Goal: Task Accomplishment & Management: Use online tool/utility

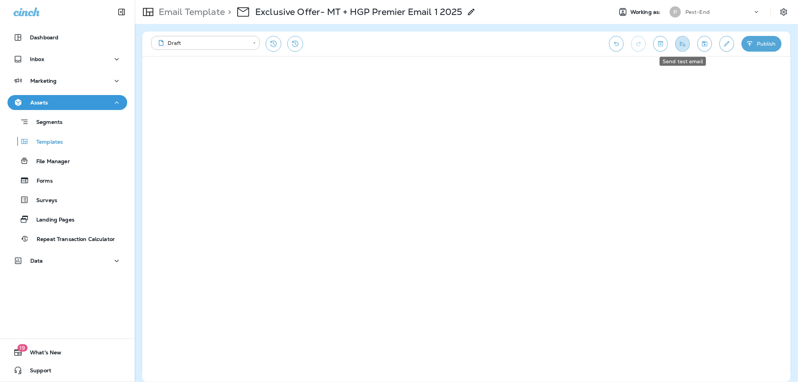
click at [680, 40] on icon "Send test email" at bounding box center [683, 43] width 8 height 7
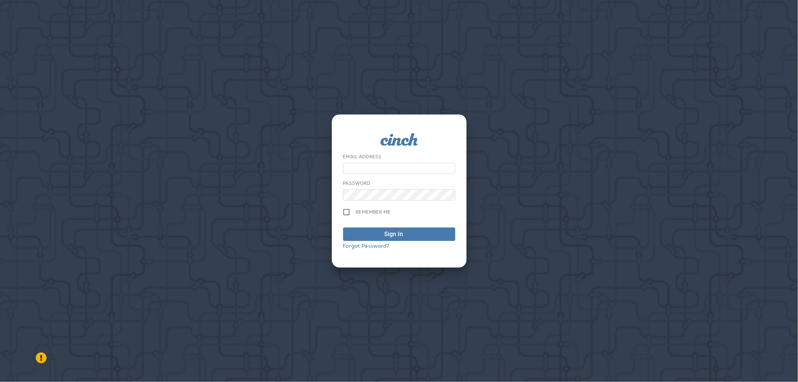
type input "**********"
click at [347, 234] on span "Sign In" at bounding box center [399, 234] width 104 height 9
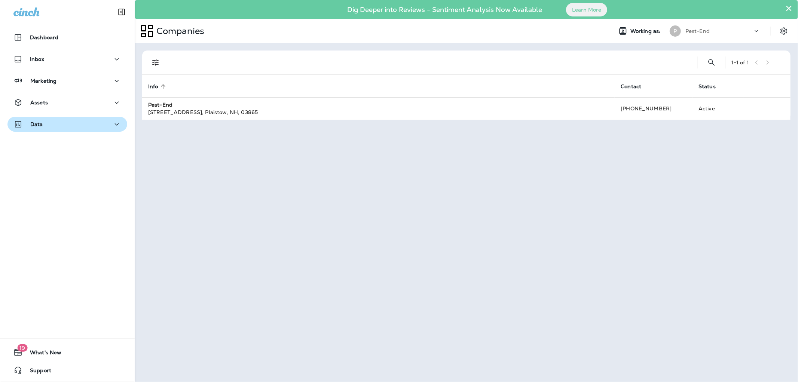
click at [40, 124] on p "Data" at bounding box center [36, 124] width 13 height 6
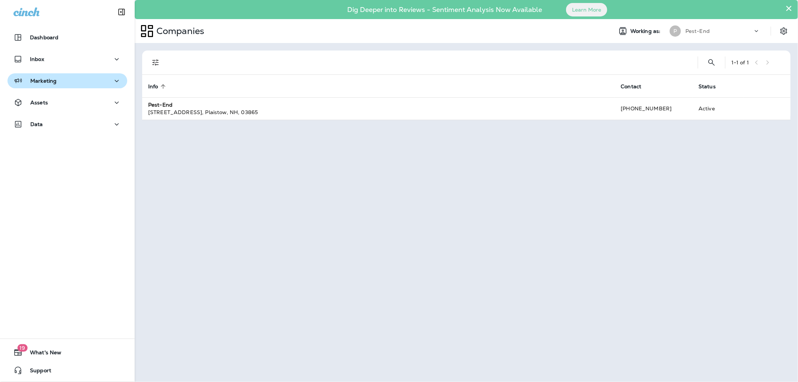
click at [48, 75] on button "Marketing" at bounding box center [67, 80] width 120 height 15
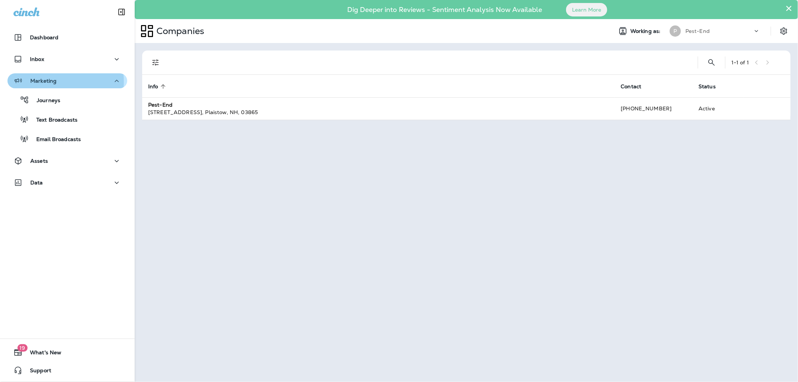
click at [46, 82] on p "Marketing" at bounding box center [43, 81] width 26 height 6
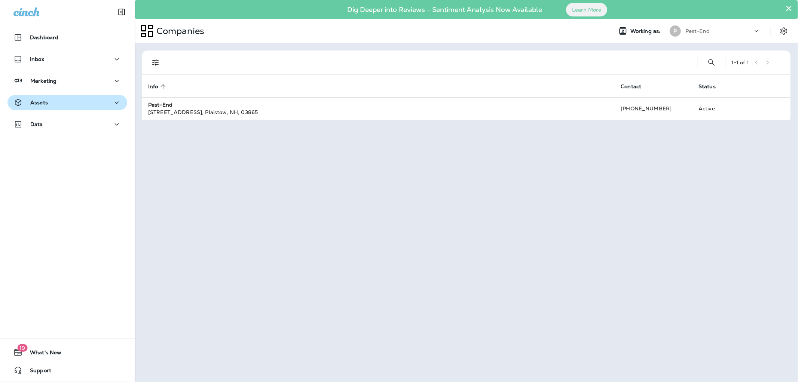
click at [43, 97] on button "Assets" at bounding box center [67, 102] width 120 height 15
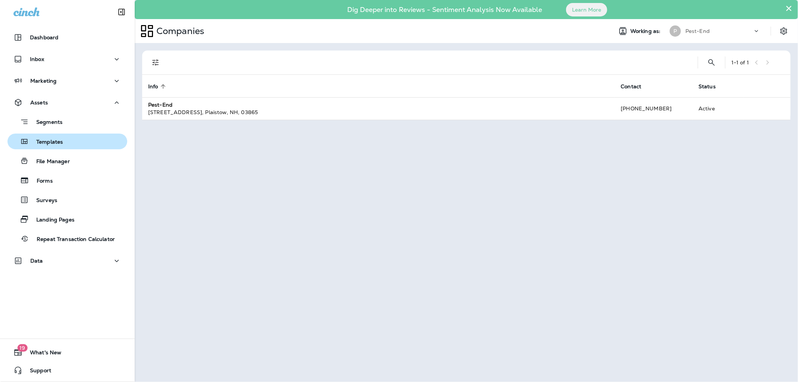
click at [48, 139] on p "Templates" at bounding box center [46, 142] width 34 height 7
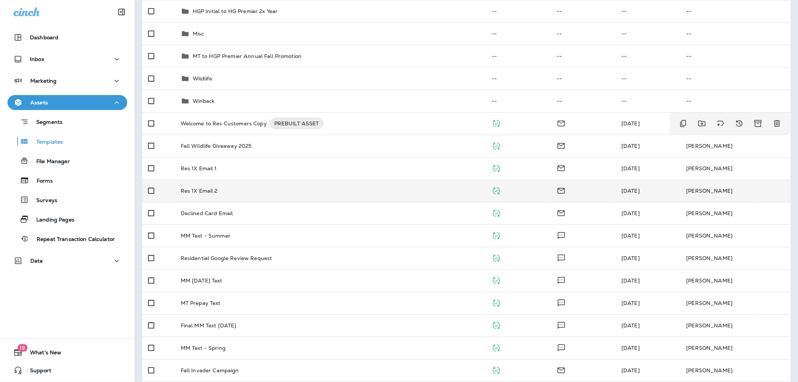
scroll to position [166, 0]
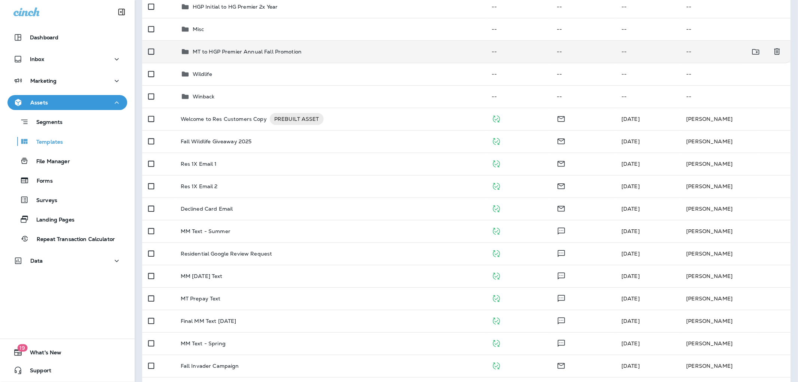
click at [201, 49] on p "MT to HGP Premier Annual Fall Promotion" at bounding box center [247, 52] width 109 height 6
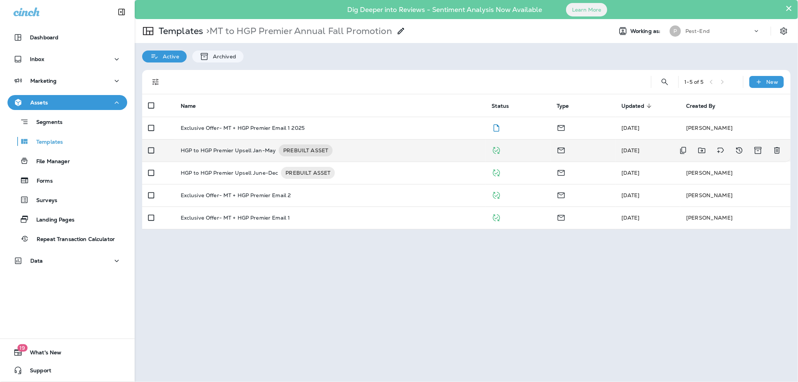
click at [229, 151] on p "HGP to HGP Premier Upsell Jan-May" at bounding box center [228, 150] width 95 height 12
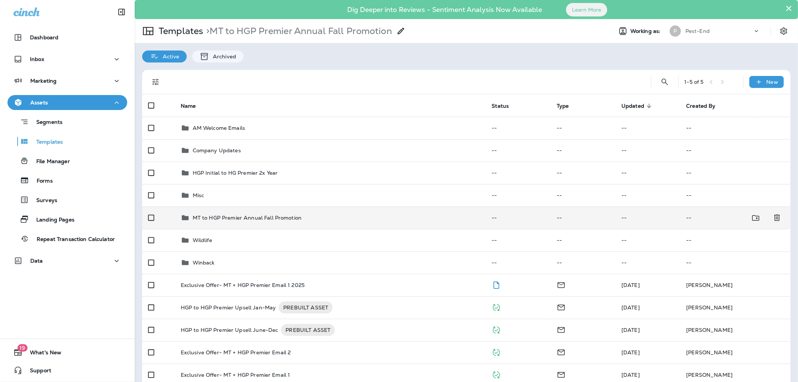
click at [210, 216] on p "MT to HGP Premier Annual Fall Promotion" at bounding box center [247, 218] width 109 height 6
click at [230, 217] on p "MT to HGP Premier Annual Fall Promotion" at bounding box center [247, 218] width 109 height 6
click at [196, 219] on p "MT to HGP Premier Annual Fall Promotion" at bounding box center [247, 218] width 109 height 6
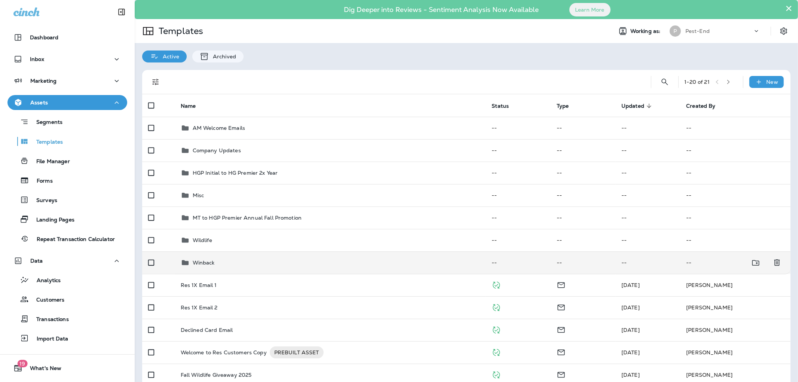
scroll to position [125, 0]
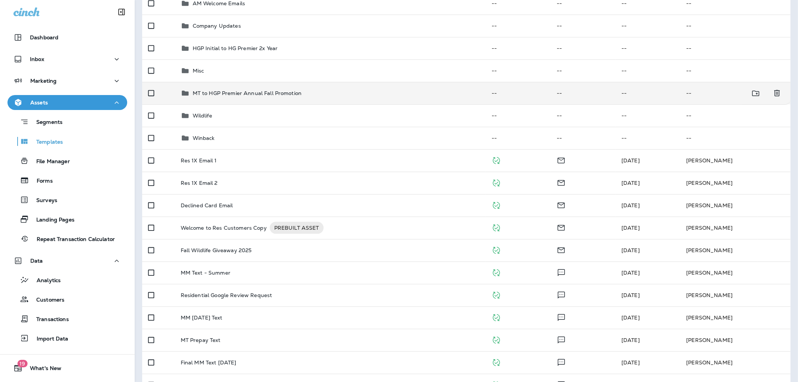
click at [207, 90] on p "MT to HGP Premier Annual Fall Promotion" at bounding box center [247, 93] width 109 height 6
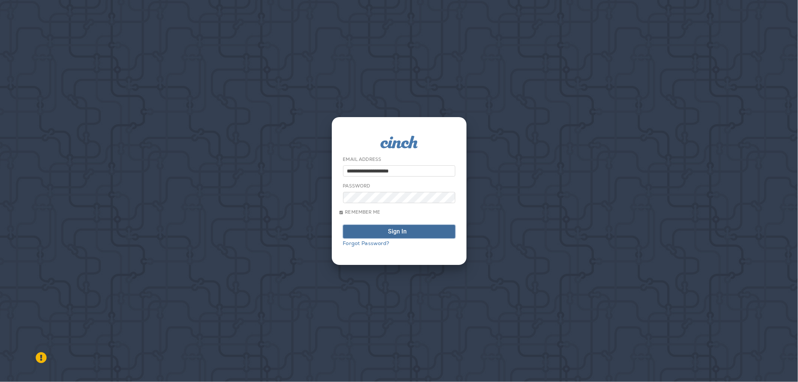
click at [365, 228] on button "Sign In" at bounding box center [399, 231] width 112 height 13
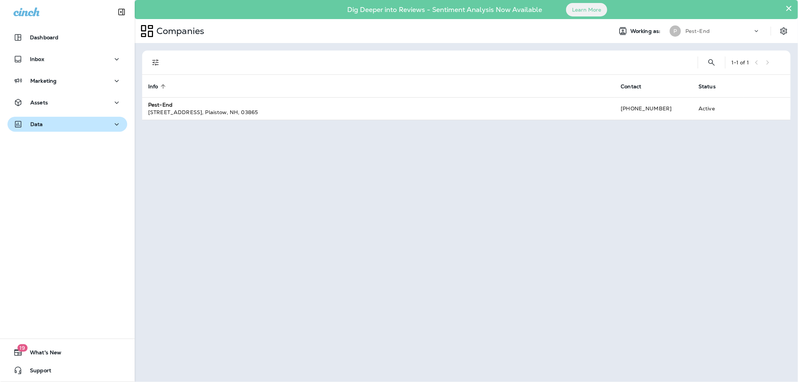
click at [44, 126] on div "Data" at bounding box center [67, 124] width 108 height 9
click at [48, 126] on div "Data" at bounding box center [67, 124] width 108 height 9
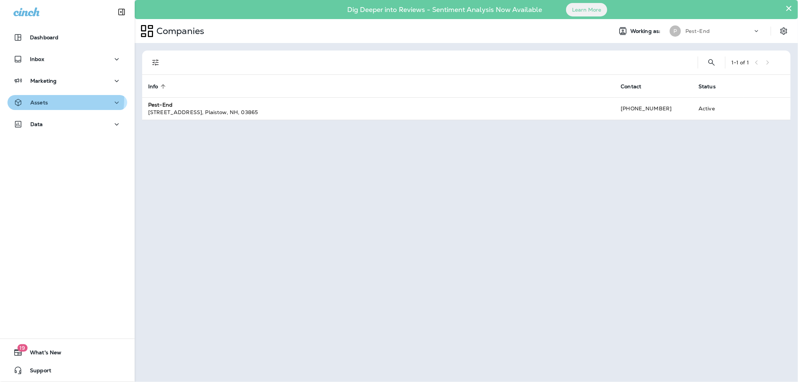
click at [52, 99] on div "Assets" at bounding box center [67, 102] width 108 height 9
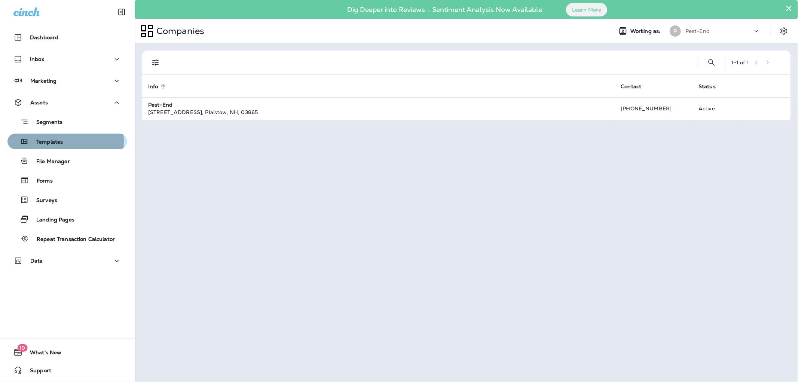
click at [51, 141] on p "Templates" at bounding box center [46, 142] width 34 height 7
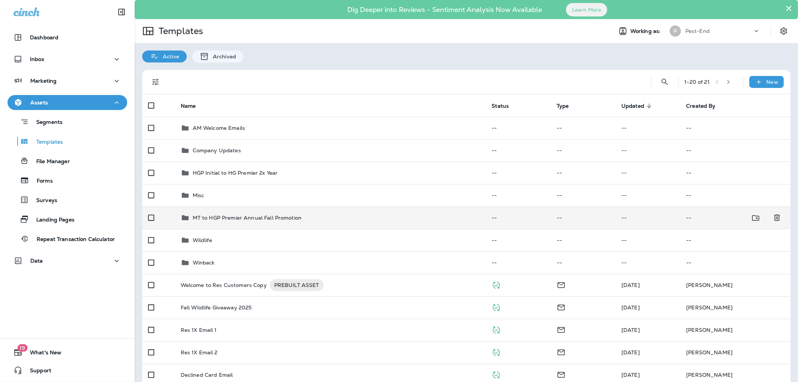
click at [230, 216] on p "MT to HGP Premier Annual Fall Promotion" at bounding box center [247, 218] width 109 height 6
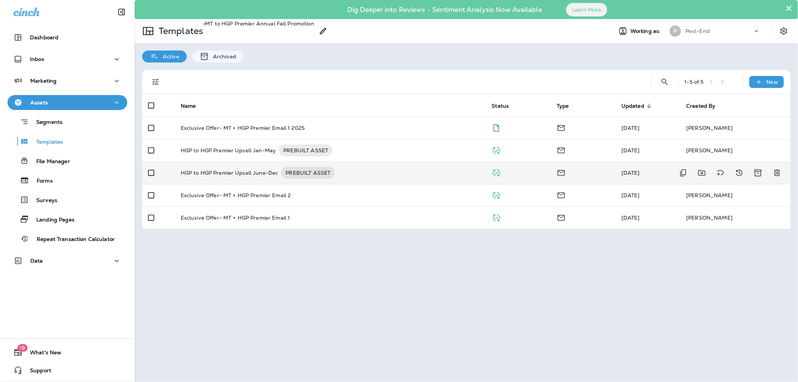
click at [243, 170] on p "HGP to HGP Premier Upsell June-Dec" at bounding box center [230, 173] width 98 height 12
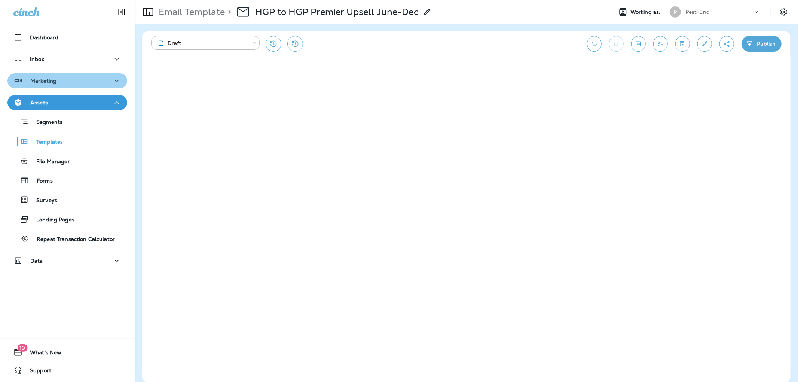
click at [75, 80] on div "Marketing" at bounding box center [67, 80] width 108 height 9
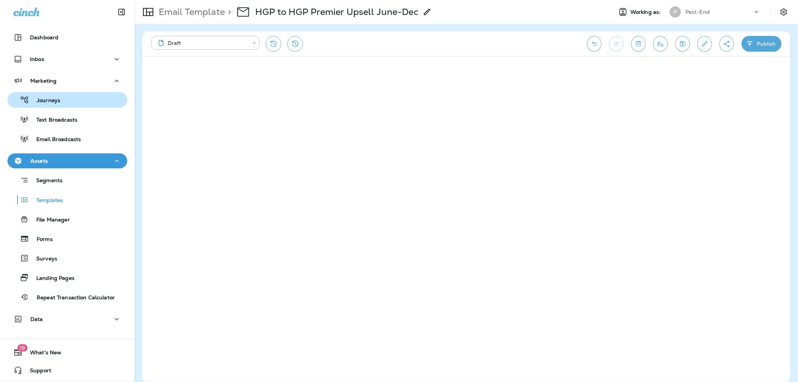
click at [51, 106] on button "Journeys" at bounding box center [67, 100] width 120 height 16
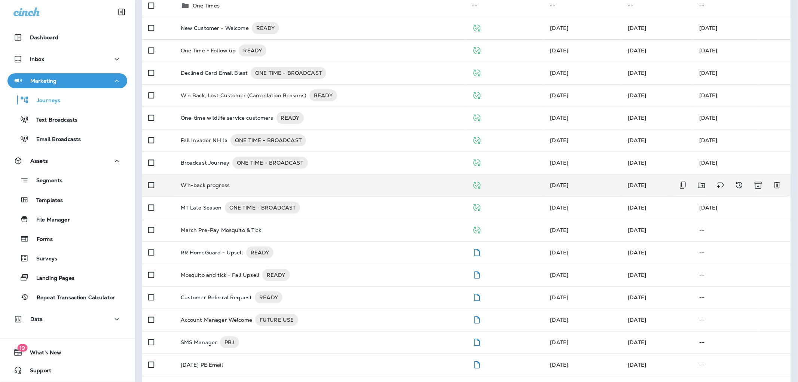
scroll to position [125, 0]
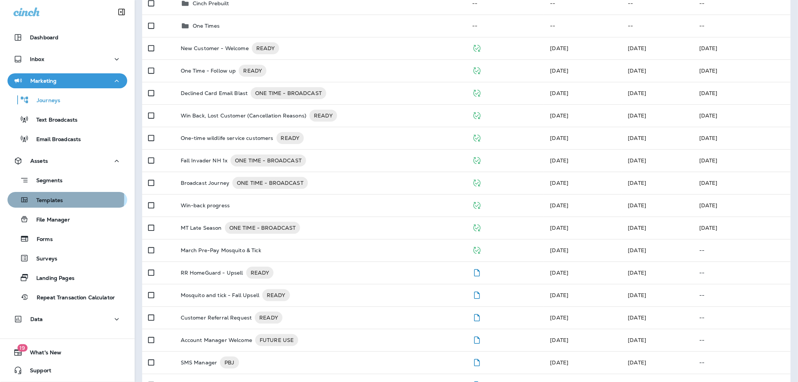
click at [49, 198] on p "Templates" at bounding box center [46, 200] width 34 height 7
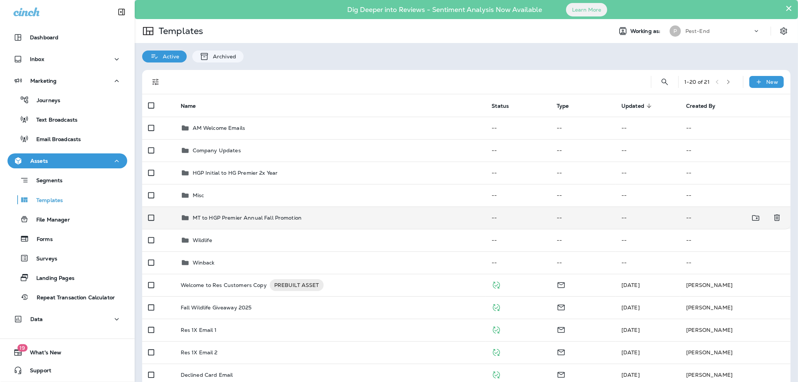
click at [215, 217] on p "MT to HGP Premier Annual Fall Promotion" at bounding box center [247, 218] width 109 height 6
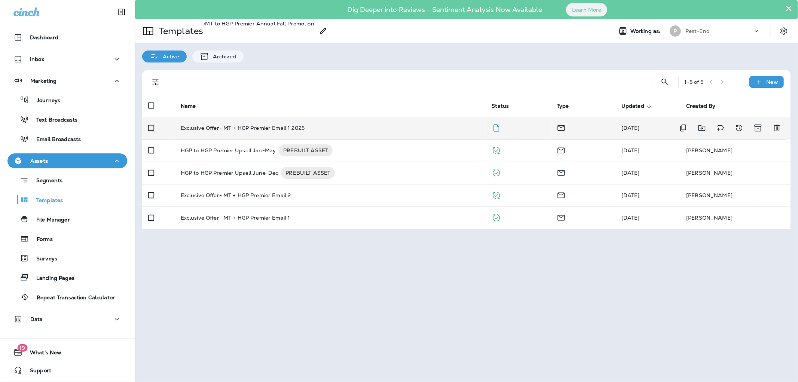
click at [284, 126] on p "Exclusive Offer- MT + HGP Premier Email 1 2025" at bounding box center [243, 128] width 124 height 6
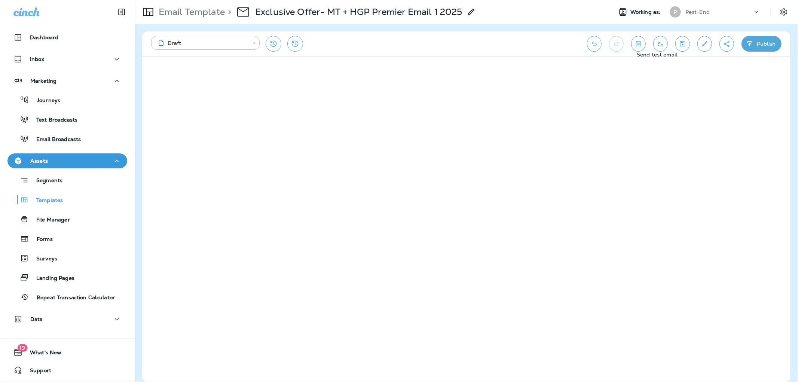
click at [664, 45] on icon "Send test email" at bounding box center [661, 43] width 8 height 7
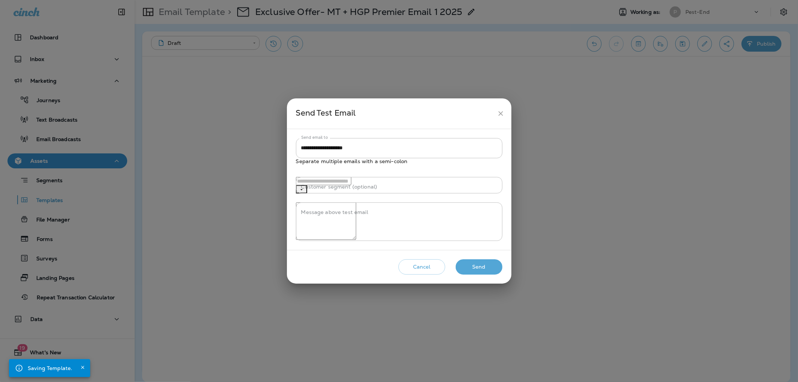
click at [479, 275] on button "Send" at bounding box center [479, 266] width 47 height 15
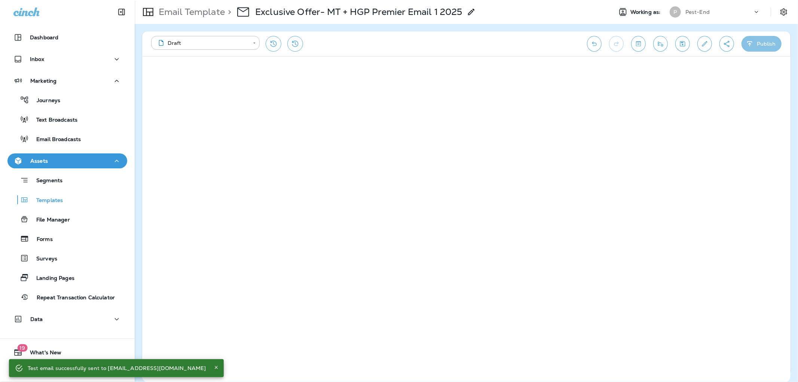
click at [767, 43] on button "Publish" at bounding box center [762, 44] width 40 height 16
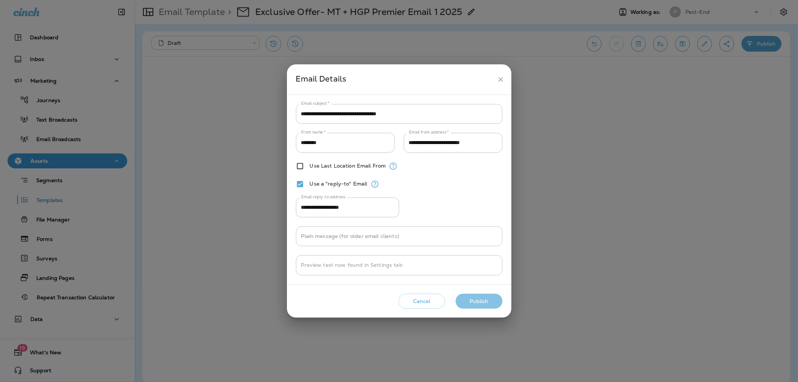
click at [467, 297] on button "Publish" at bounding box center [479, 301] width 47 height 15
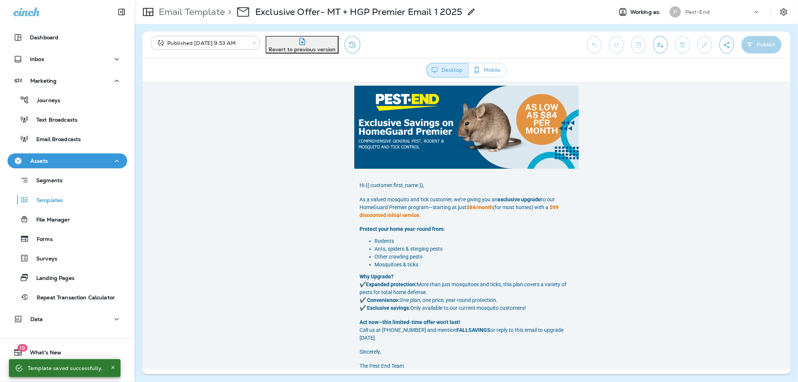
click at [466, 317] on p at bounding box center [466, 315] width 213 height 6
click at [462, 320] on p "Act now—this limited-time offer won’t last! Call us at [PHONE_NUMBER] and menti…" at bounding box center [466, 330] width 213 height 24
drag, startPoint x: 458, startPoint y: 321, endPoint x: 461, endPoint y: 296, distance: 25.2
click at [458, 321] on p "Act now—this limited-time offer won’t last! Call us at [PHONE_NUMBER] and menti…" at bounding box center [466, 330] width 213 height 24
click at [317, 46] on span "Revert to previous version" at bounding box center [302, 49] width 67 height 7
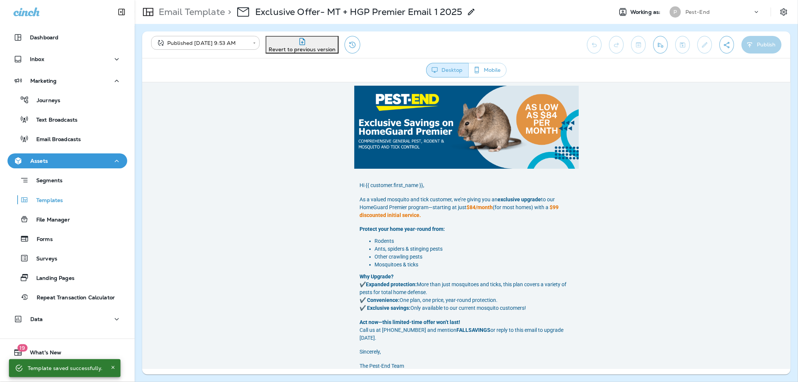
click at [138, 27] on button "Confirm" at bounding box center [124, 23] width 27 height 8
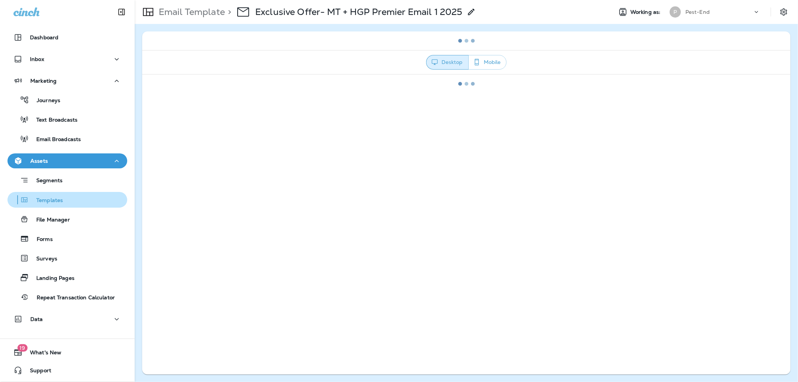
click at [42, 201] on p "Templates" at bounding box center [46, 200] width 34 height 7
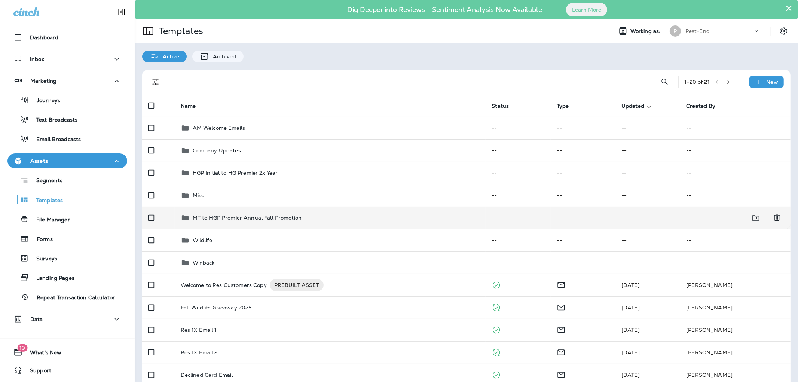
click at [206, 220] on p "MT to HGP Premier Annual Fall Promotion" at bounding box center [247, 218] width 109 height 6
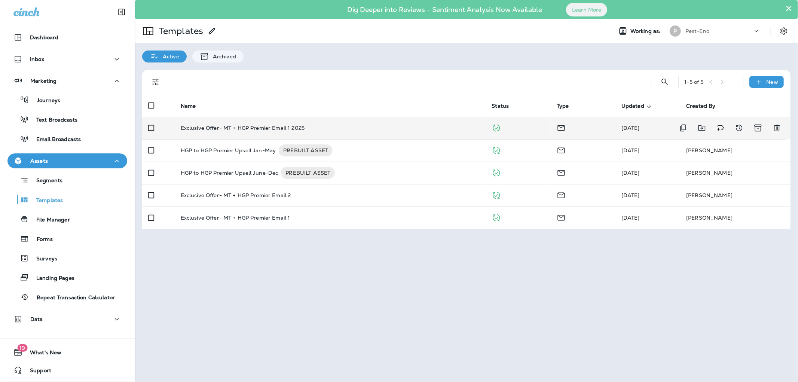
click at [233, 128] on p "Exclusive Offer- MT + HGP Premier Email 1 2025" at bounding box center [243, 128] width 124 height 6
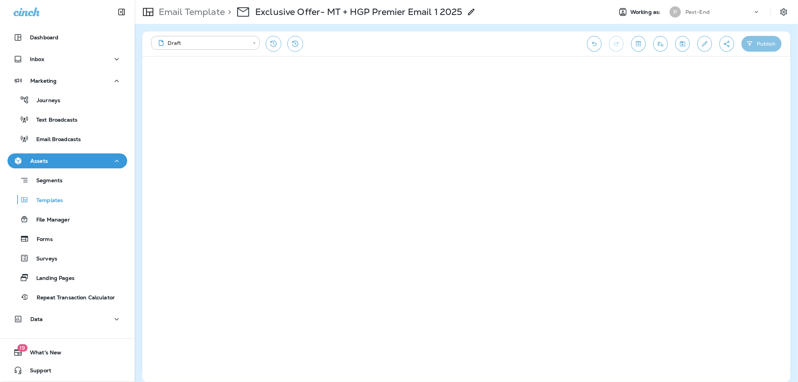
click at [748, 40] on icon "button" at bounding box center [750, 43] width 8 height 7
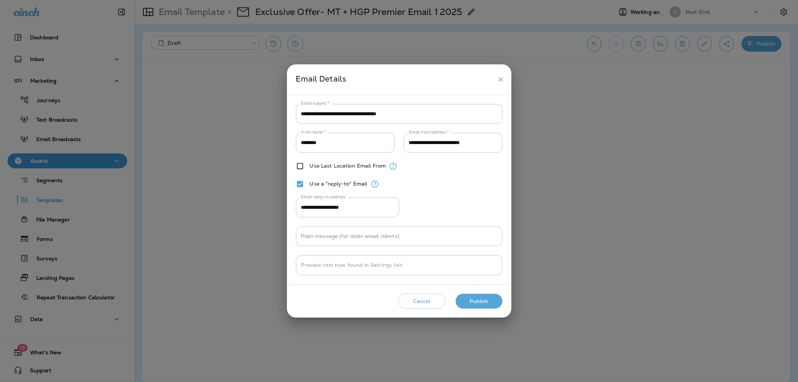
click at [474, 301] on button "Publish" at bounding box center [479, 301] width 47 height 15
